Goal: Task Accomplishment & Management: Use online tool/utility

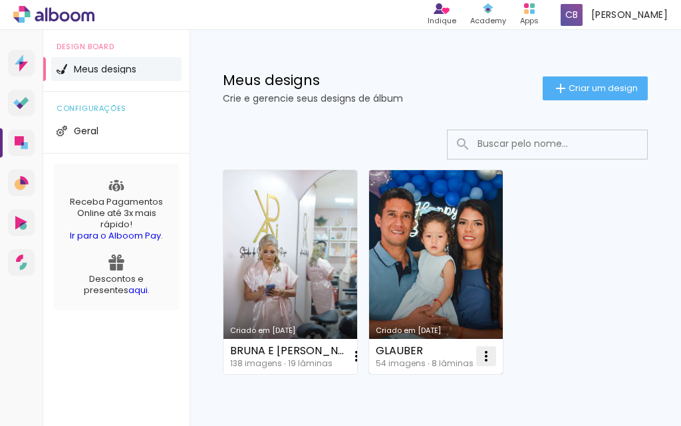
click at [364, 356] on iron-icon at bounding box center [357, 357] width 16 height 16
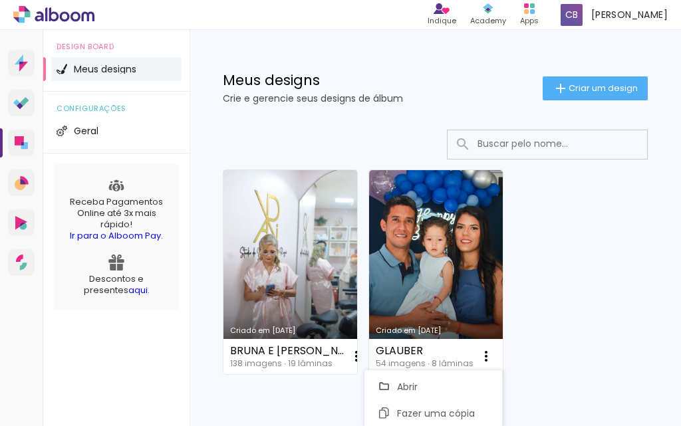
scroll to position [72, 0]
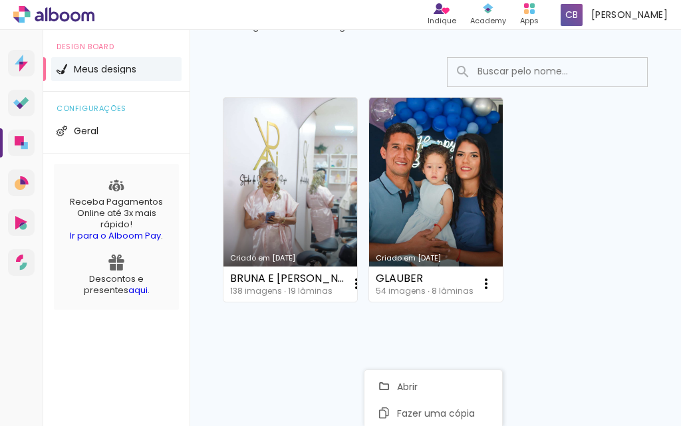
drag, startPoint x: 596, startPoint y: 231, endPoint x: 526, endPoint y: 265, distance: 77.9
click at [591, 231] on div "Criado em 07/08/25 BRUNA E GABRIEL 138 imagens ∙ 19 lâminas Abrir Fazer uma cóp…" at bounding box center [435, 199] width 437 height 216
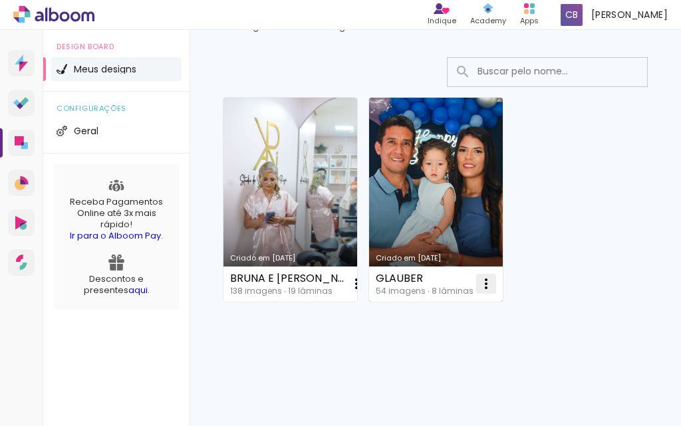
click at [364, 279] on iron-icon at bounding box center [357, 284] width 16 height 16
click at [404, 314] on span "Abrir" at bounding box center [407, 314] width 21 height 9
